Goal: Task Accomplishment & Management: Manage account settings

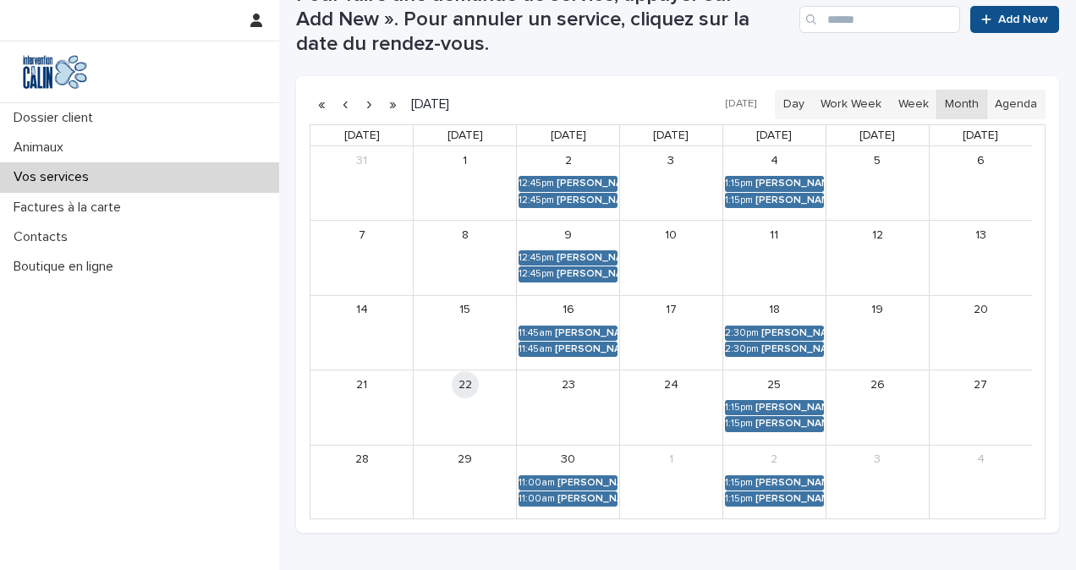
scroll to position [423, 0]
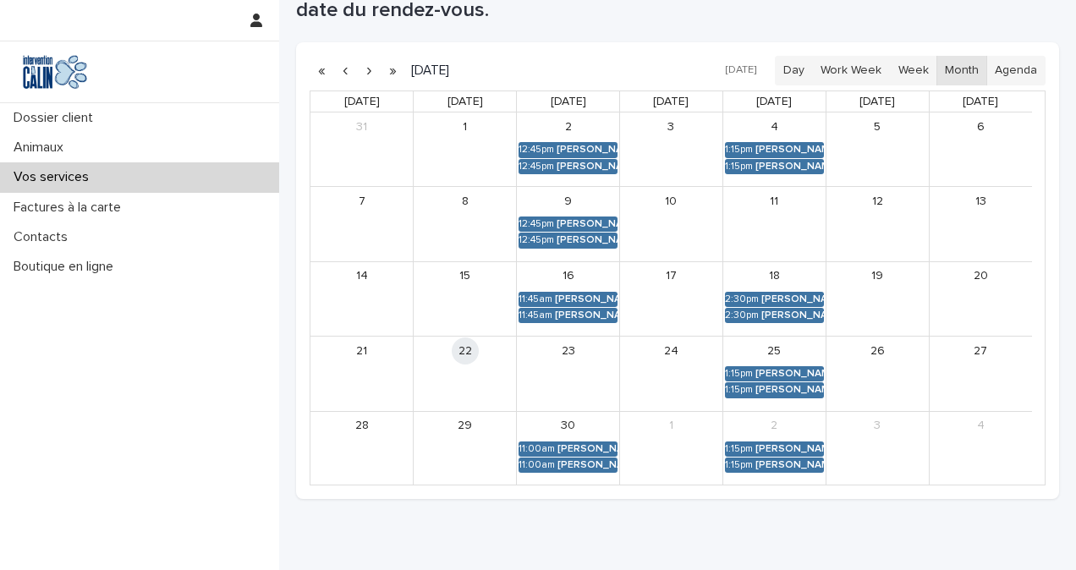
click at [800, 462] on div "[PERSON_NAME]" at bounding box center [790, 465] width 69 height 12
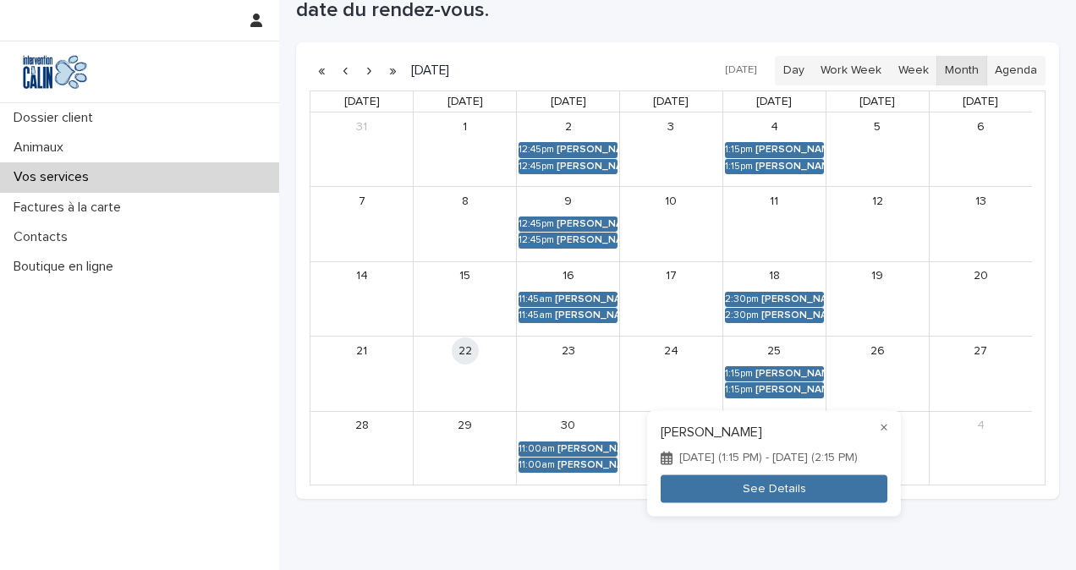
click at [800, 503] on button "See Details" at bounding box center [774, 489] width 227 height 28
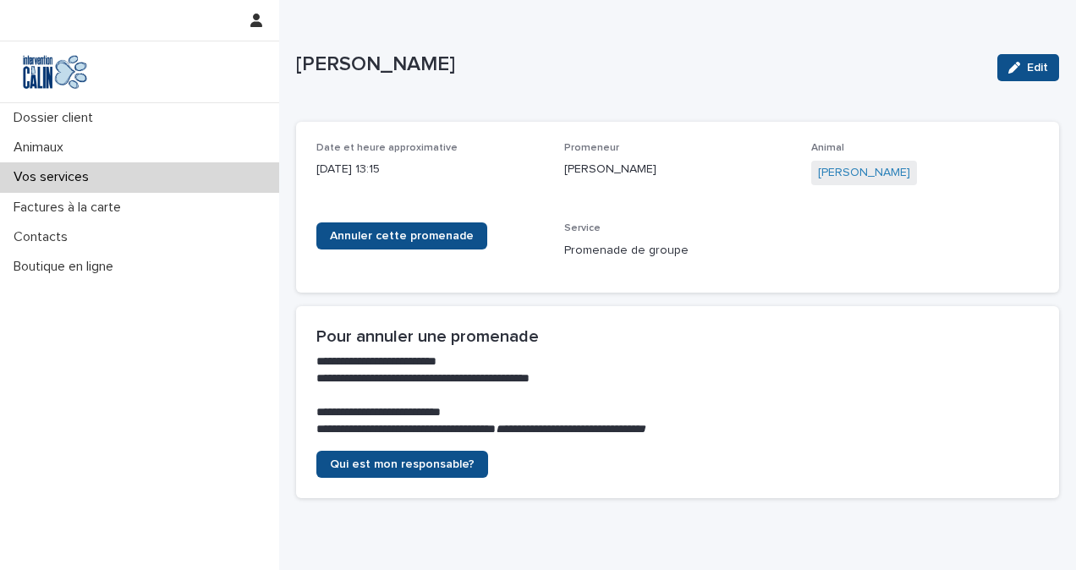
click at [763, 66] on p "[PERSON_NAME]" at bounding box center [640, 64] width 688 height 25
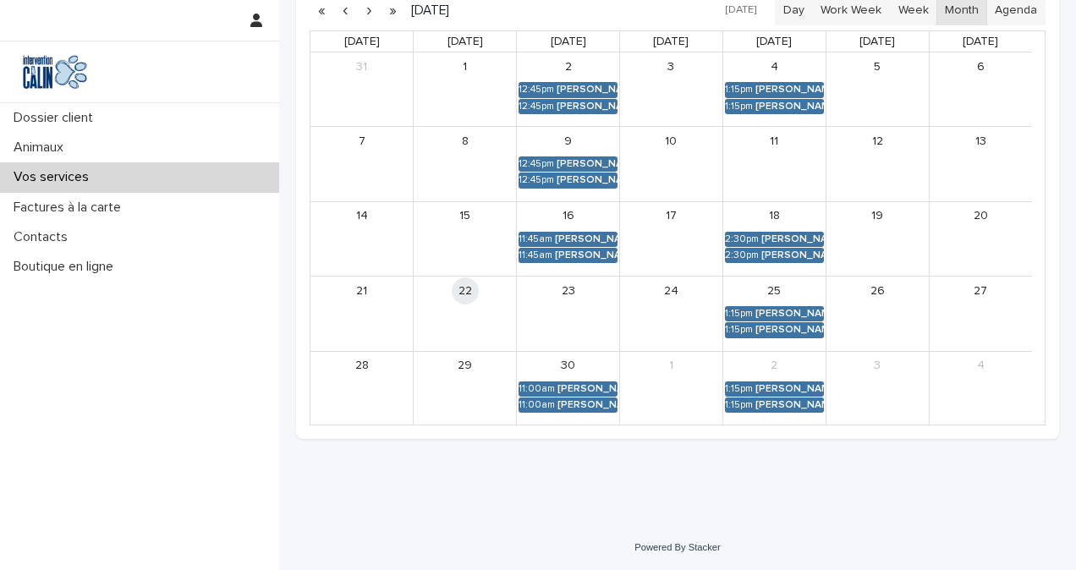
scroll to position [484, 0]
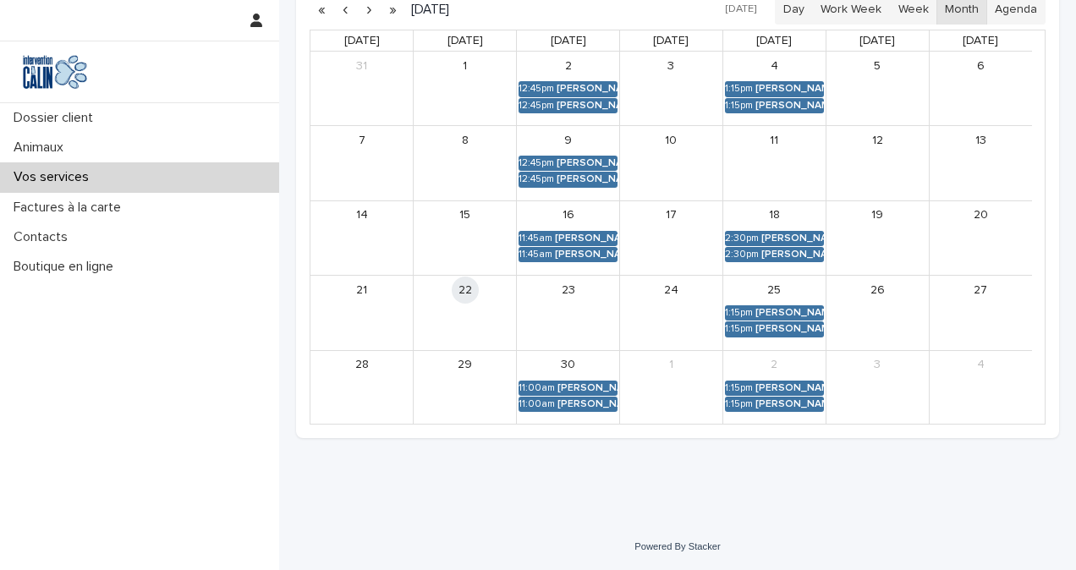
click at [558, 386] on div "[PERSON_NAME]" at bounding box center [588, 388] width 60 height 12
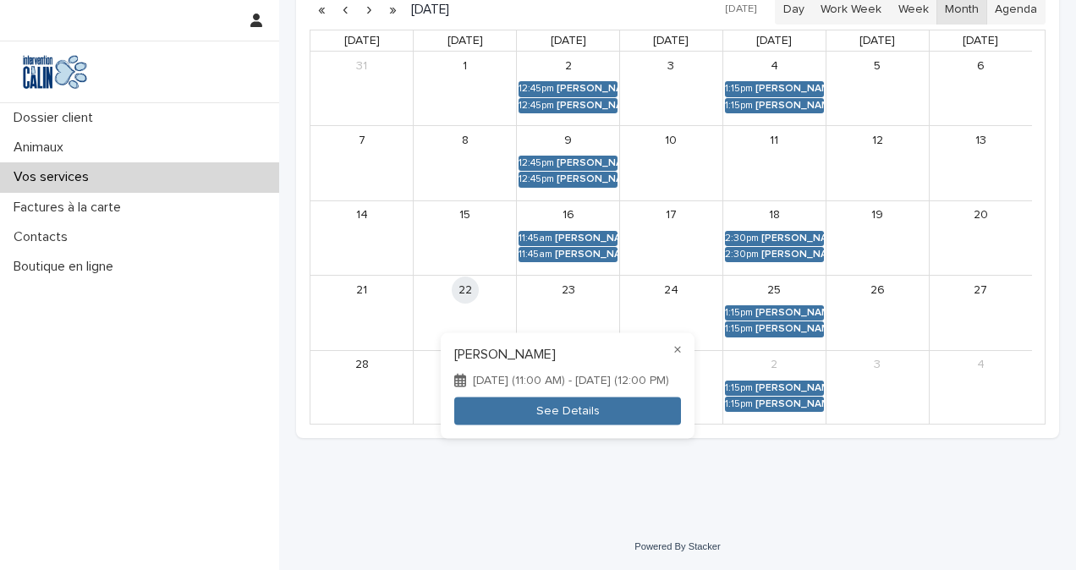
click at [563, 417] on button "See Details" at bounding box center [567, 412] width 227 height 28
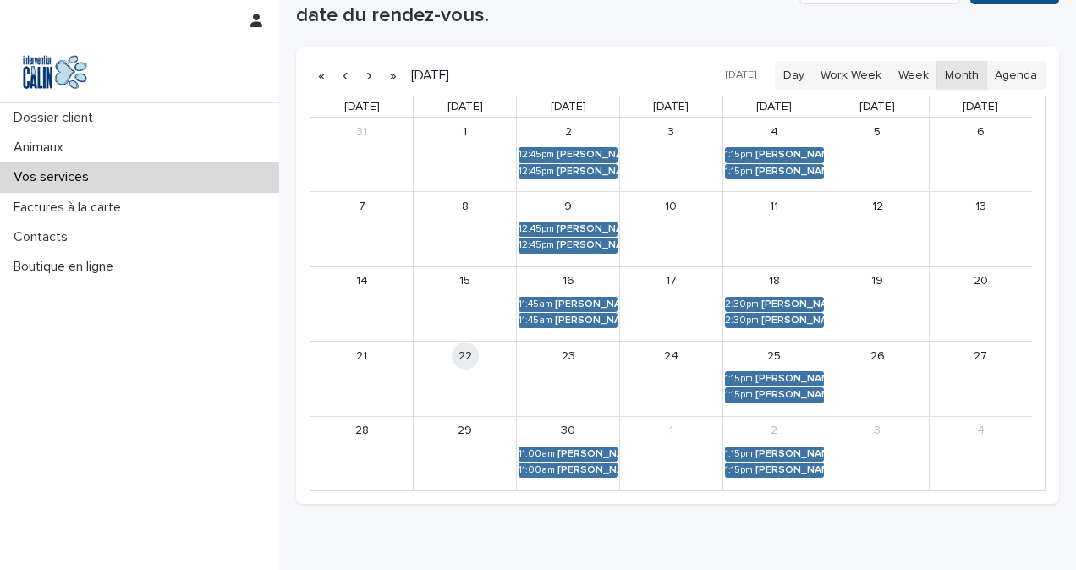
scroll to position [423, 0]
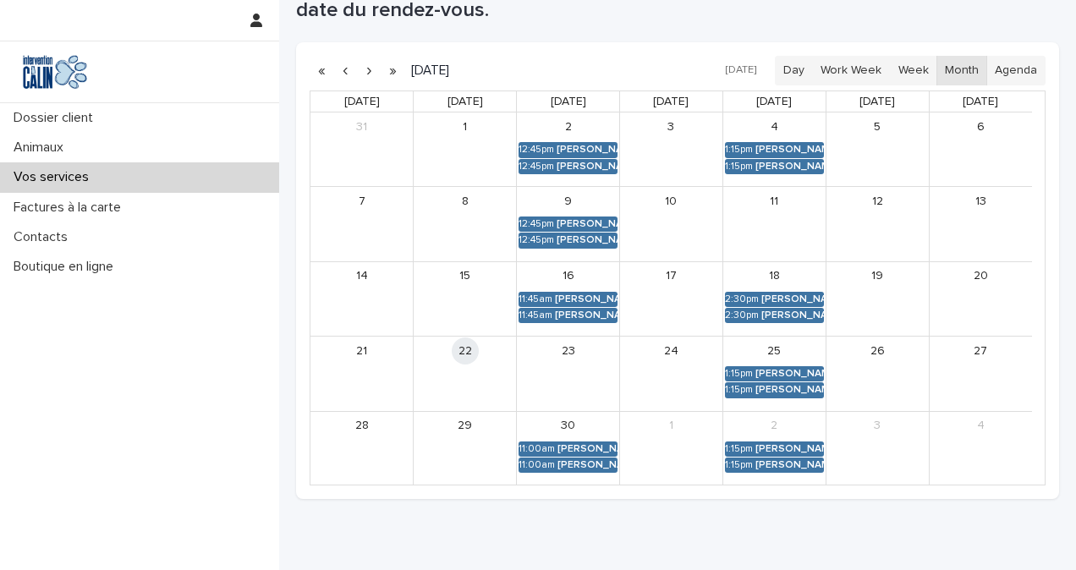
click at [734, 450] on div "1:15pm" at bounding box center [739, 449] width 28 height 12
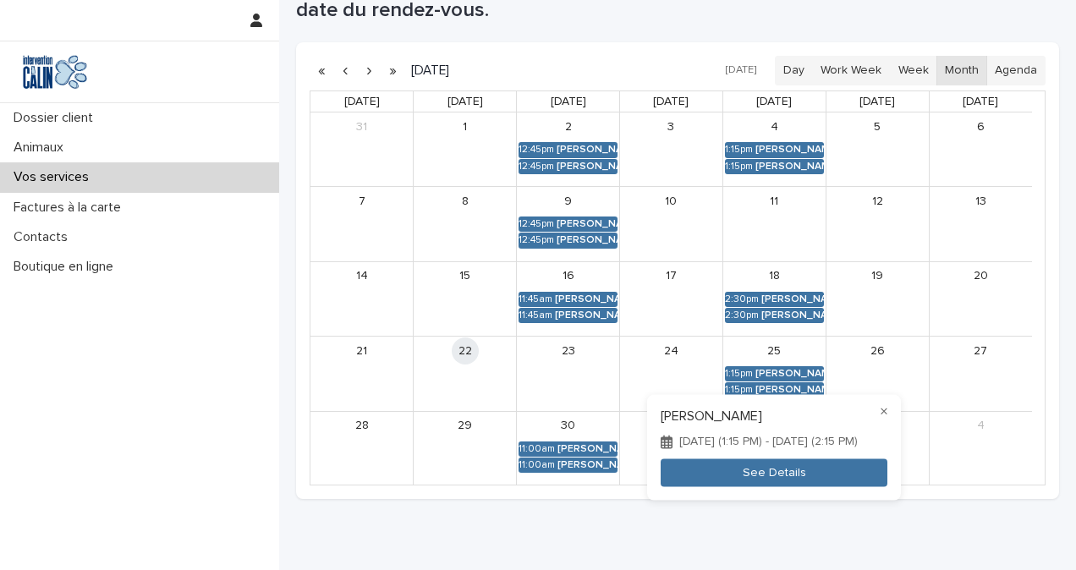
click at [679, 480] on button "See Details" at bounding box center [774, 473] width 227 height 28
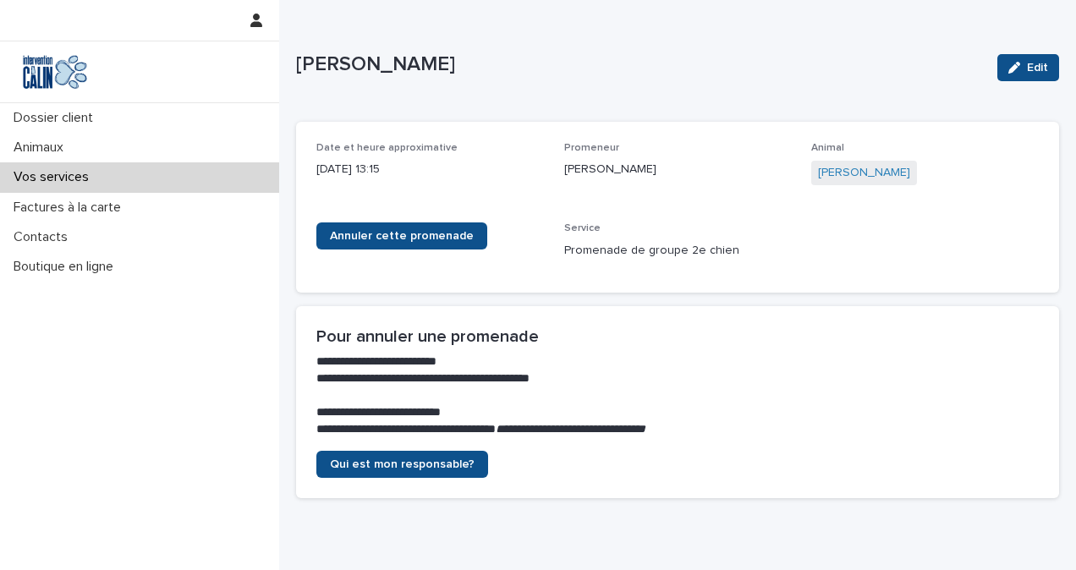
click at [396, 228] on link "Annuler cette promenade" at bounding box center [401, 236] width 171 height 27
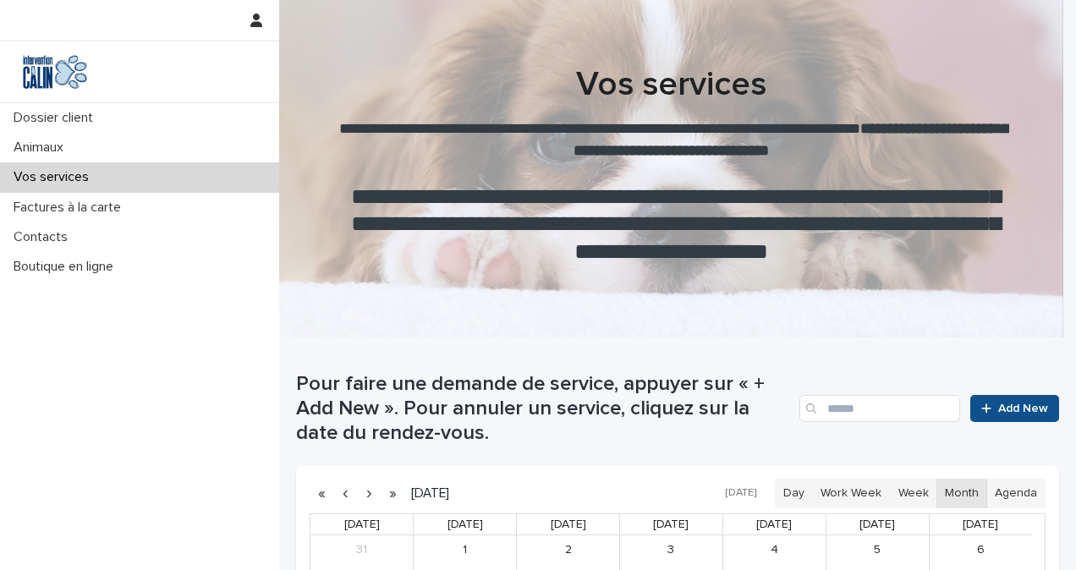
scroll to position [423, 0]
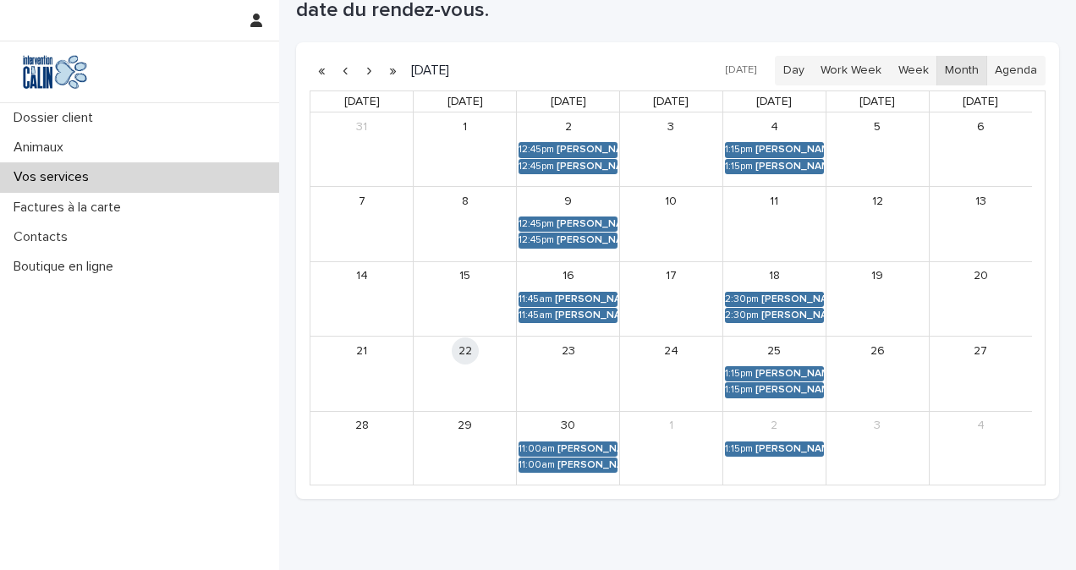
click at [751, 452] on div "1:15pm" at bounding box center [739, 449] width 28 height 12
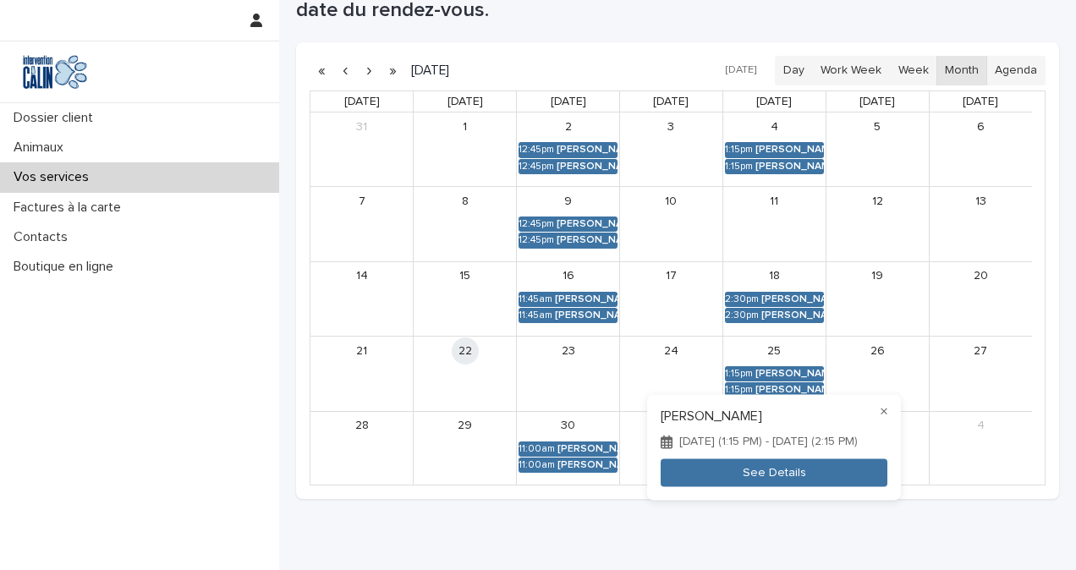
click at [729, 484] on button "See Details" at bounding box center [774, 473] width 227 height 28
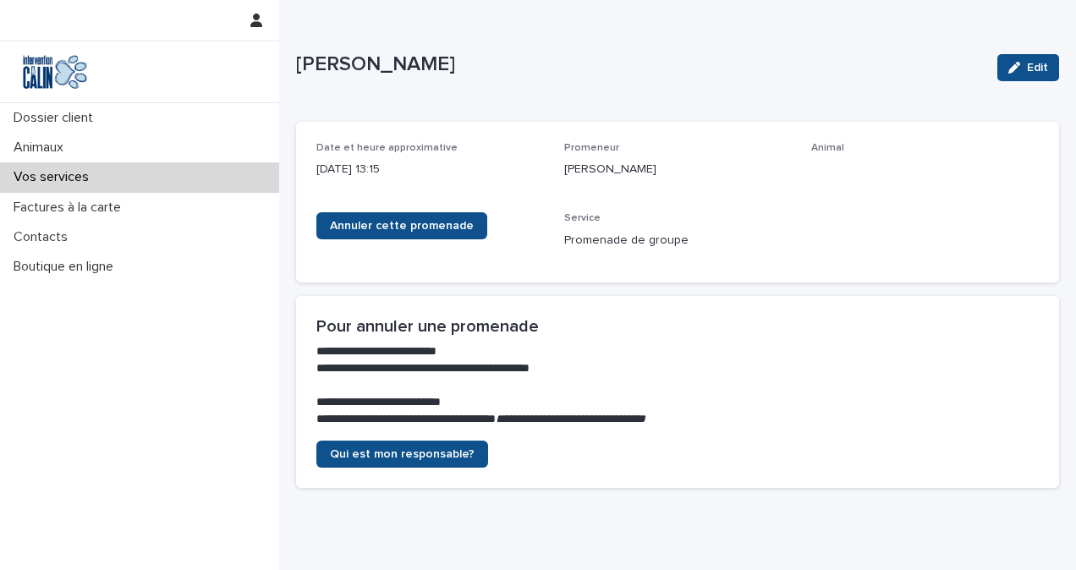
click at [403, 227] on span "Annuler cette promenade" at bounding box center [402, 226] width 144 height 12
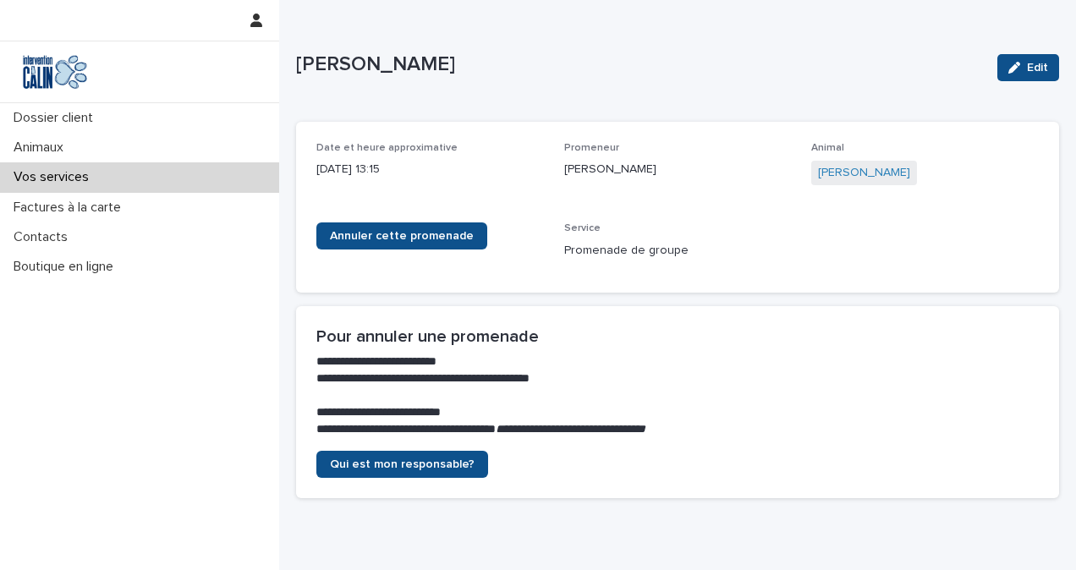
click at [80, 179] on p "Vos services" at bounding box center [55, 177] width 96 height 16
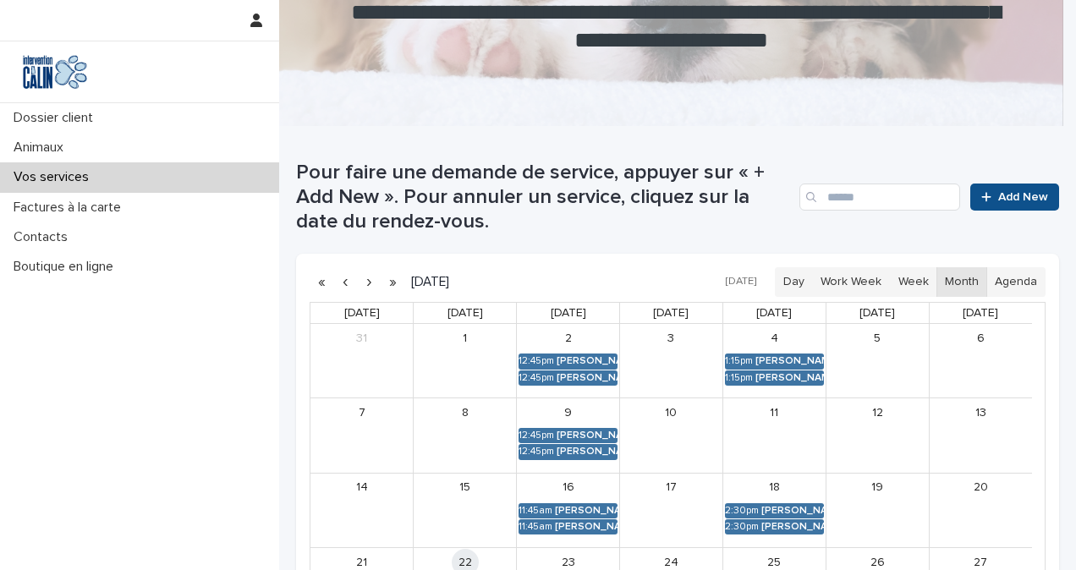
scroll to position [254, 0]
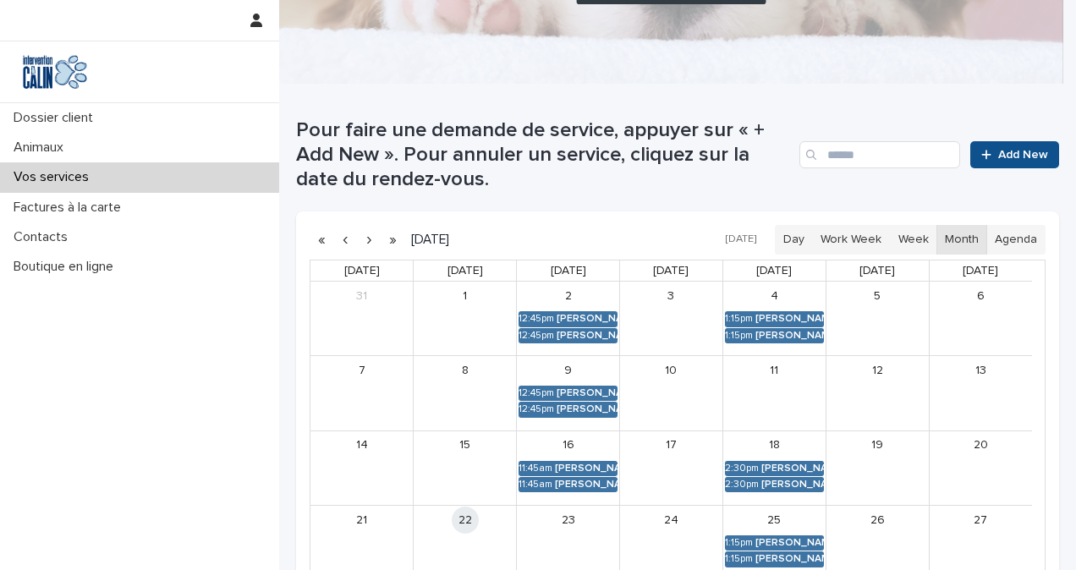
click at [375, 242] on button "button" at bounding box center [369, 239] width 24 height 27
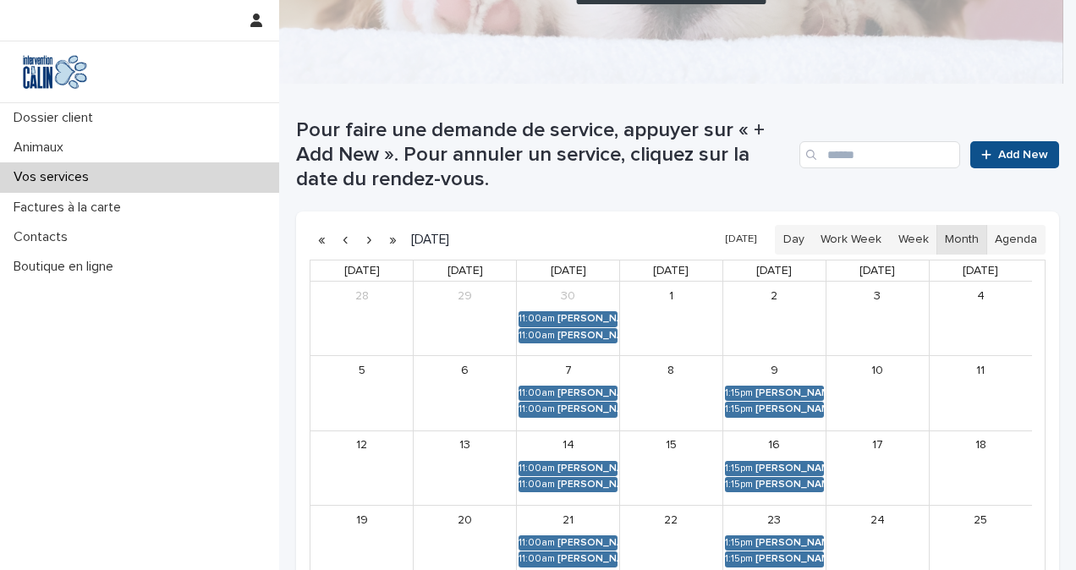
click at [538, 394] on div "11:00am" at bounding box center [537, 394] width 36 height 12
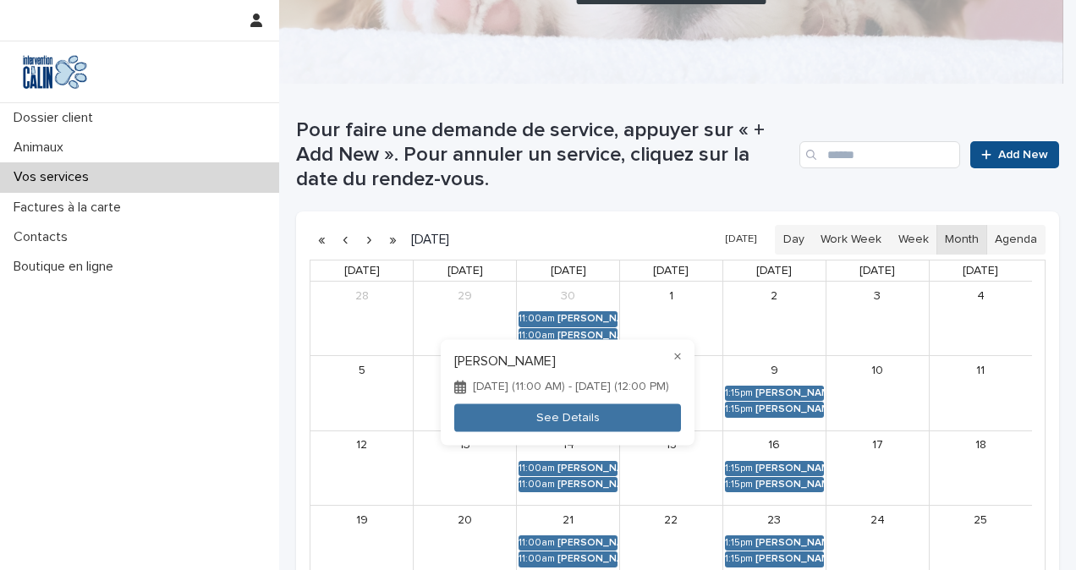
click at [543, 417] on button "See Details" at bounding box center [567, 418] width 227 height 28
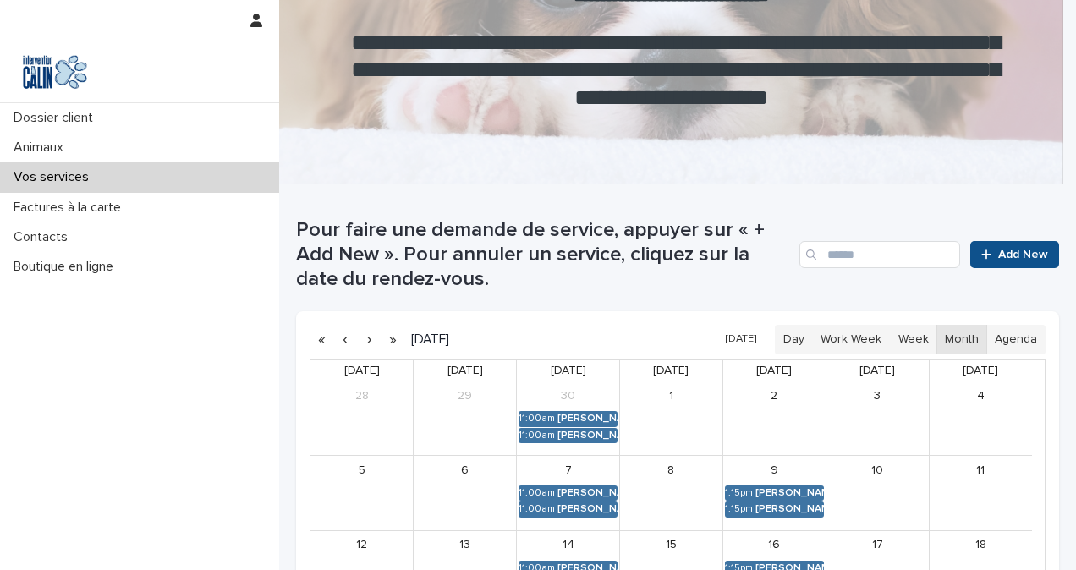
scroll to position [146, 0]
